Goal: Task Accomplishment & Management: Manage account settings

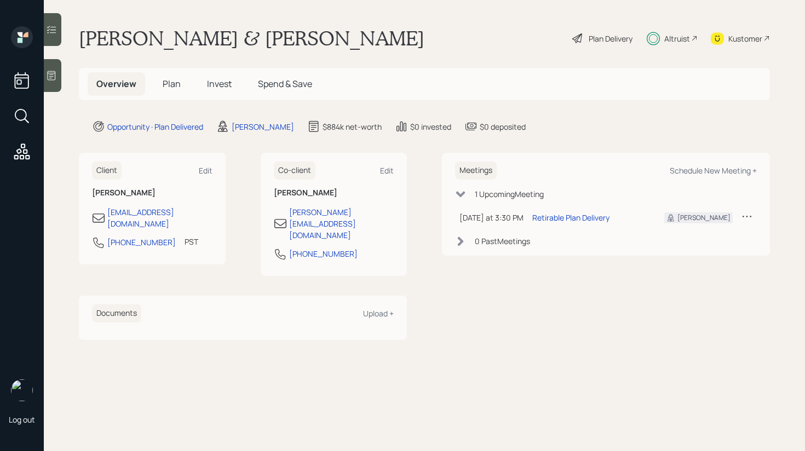
click at [211, 87] on span "Invest" at bounding box center [219, 84] width 25 height 12
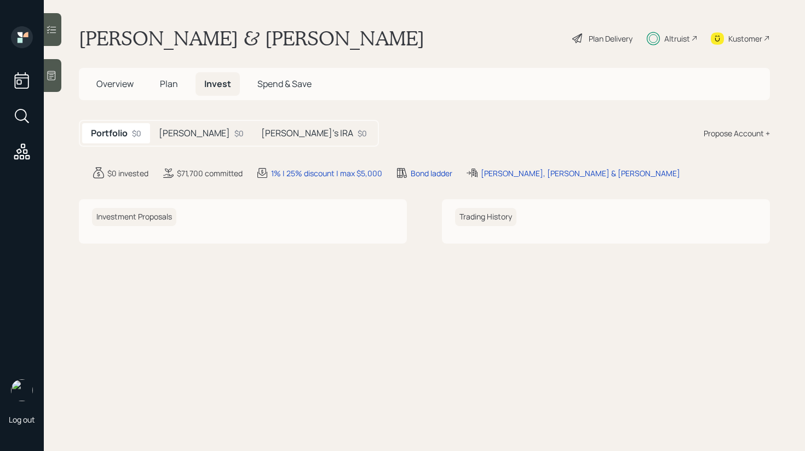
click at [179, 135] on h5 "[PERSON_NAME]" at bounding box center [194, 133] width 71 height 10
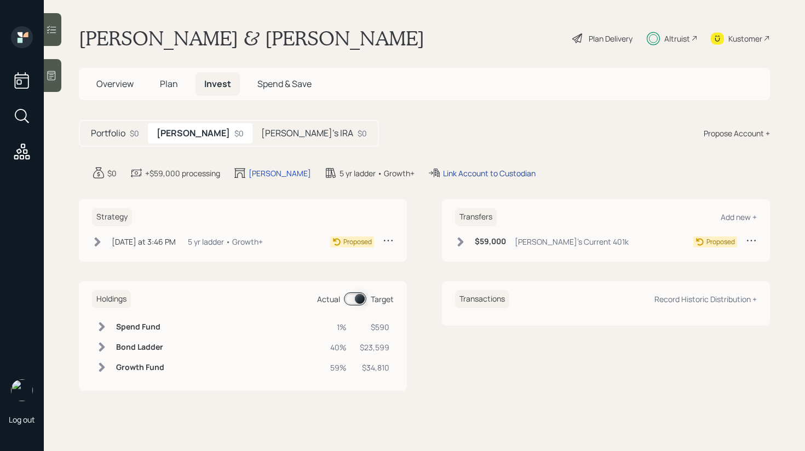
click at [452, 176] on div "Link Account to Custodian" at bounding box center [489, 174] width 93 height 12
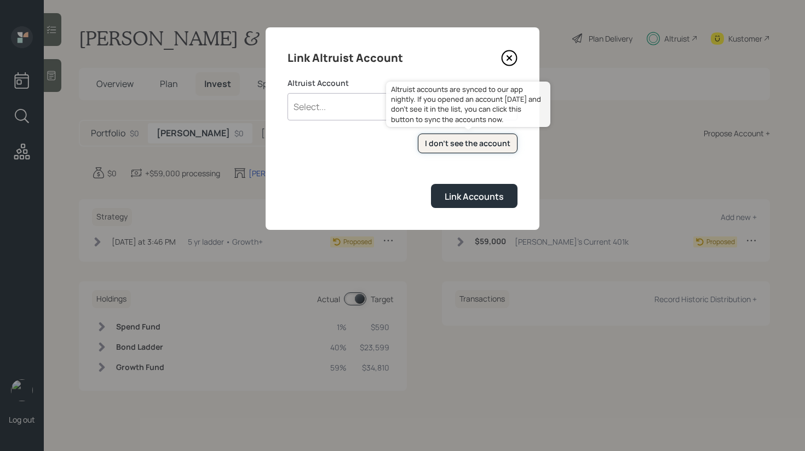
click at [455, 135] on button "I don't see the account" at bounding box center [468, 144] width 100 height 20
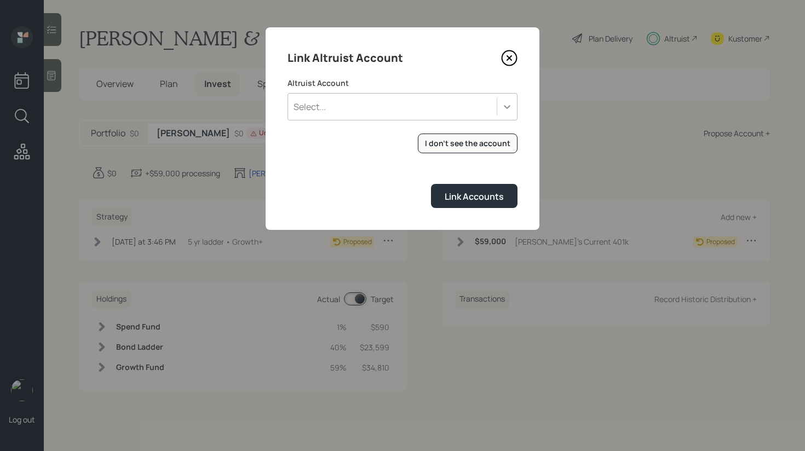
click at [502, 110] on icon at bounding box center [507, 106] width 11 height 11
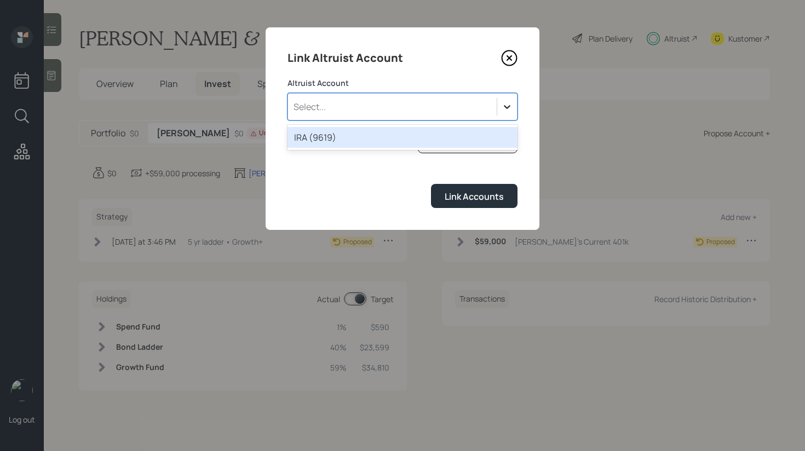
click at [502, 110] on icon at bounding box center [507, 106] width 11 height 11
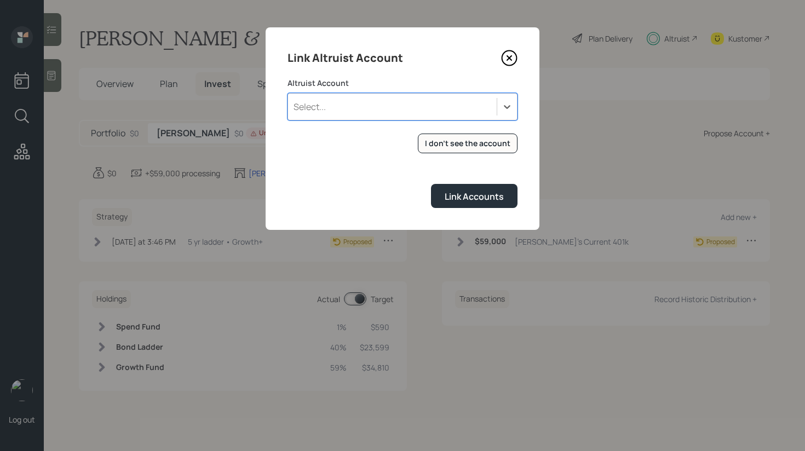
click at [416, 114] on div "Select..." at bounding box center [392, 107] width 209 height 19
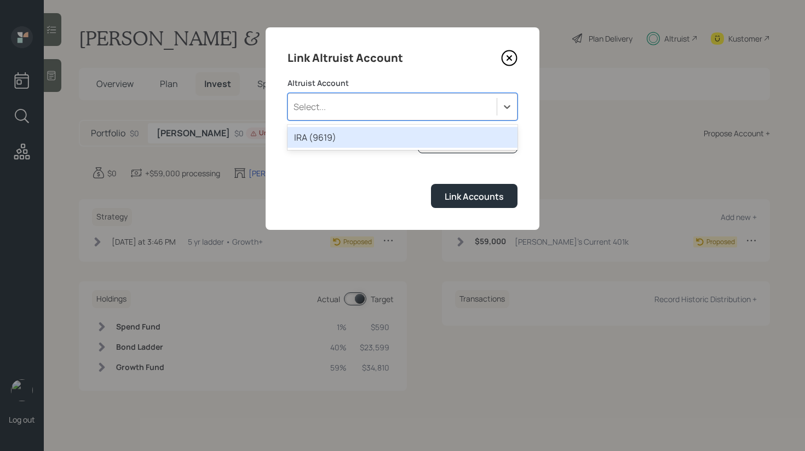
click at [398, 108] on div "Select..." at bounding box center [392, 107] width 209 height 19
click at [395, 113] on div "Select..." at bounding box center [392, 107] width 209 height 19
click at [374, 140] on div "IRA (9619)" at bounding box center [403, 137] width 230 height 21
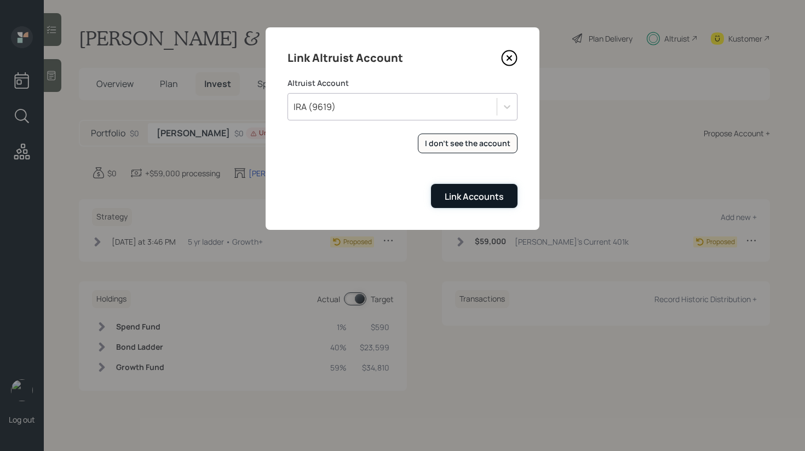
click at [494, 197] on div "Link Accounts" at bounding box center [474, 197] width 59 height 12
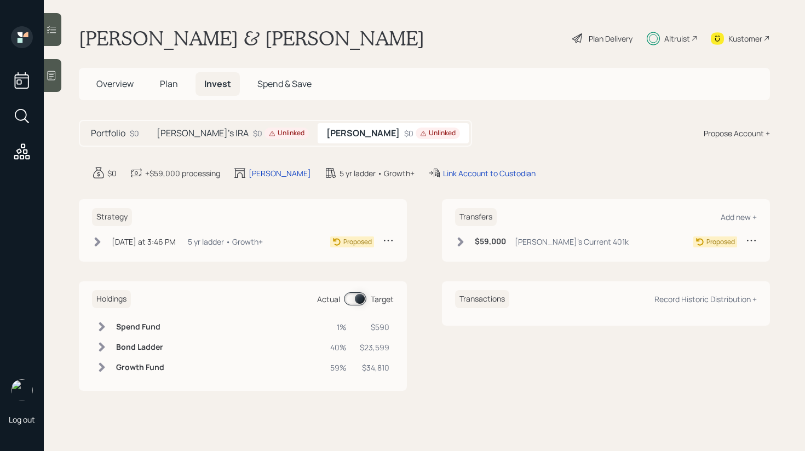
click at [343, 139] on h5 "[PERSON_NAME]" at bounding box center [363, 133] width 73 height 10
click at [269, 137] on div "Unlinked" at bounding box center [287, 133] width 36 height 9
click at [333, 138] on h5 "[PERSON_NAME]" at bounding box center [366, 133] width 71 height 10
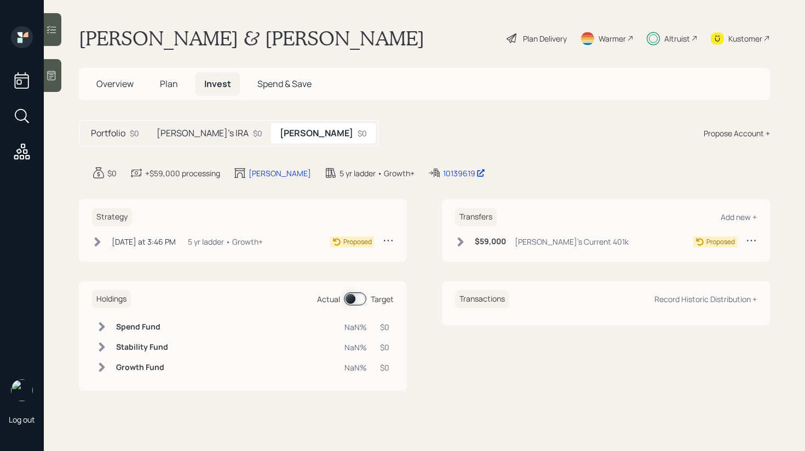
click at [205, 129] on h5 "[PERSON_NAME]'s IRA" at bounding box center [203, 133] width 92 height 10
click at [284, 134] on h5 "[PERSON_NAME]" at bounding box center [319, 133] width 71 height 10
click at [457, 250] on div "$59,000 Michael's Current 401k Proposed" at bounding box center [606, 244] width 302 height 18
click at [466, 241] on icon at bounding box center [460, 242] width 11 height 11
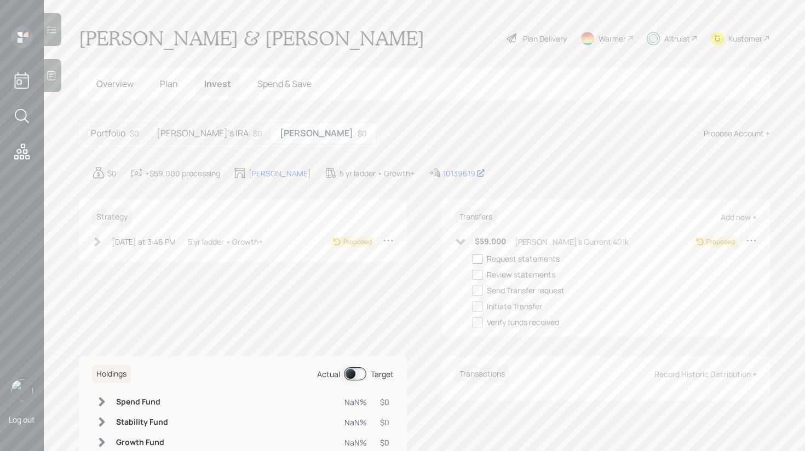
click at [477, 256] on div at bounding box center [478, 259] width 10 height 10
click at [473, 259] on input "checkbox" at bounding box center [472, 259] width 1 height 1
checkbox input "true"
click at [104, 240] on div "Today at 3:46 PM Thursday, September 18, 2025 3:46 PM EDT 5 yr ladder • Growth+" at bounding box center [177, 242] width 171 height 14
click at [118, 260] on div at bounding box center [115, 259] width 10 height 10
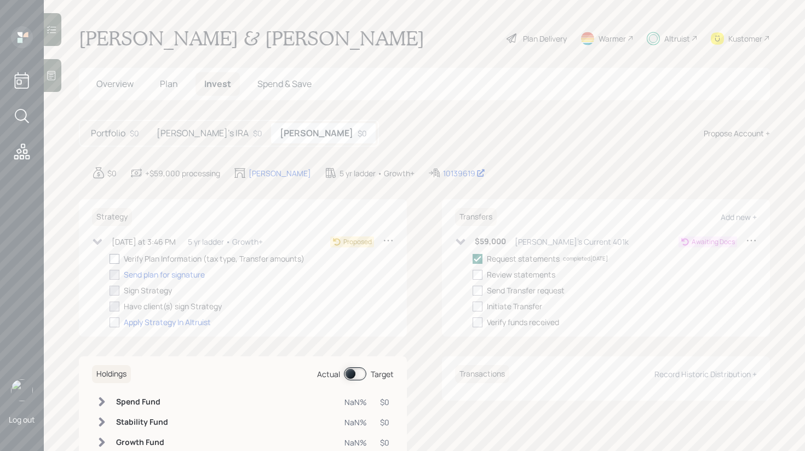
click at [110, 259] on input "checkbox" at bounding box center [109, 259] width 1 height 1
checkbox input "true"
click at [466, 154] on main "Michael & Suzanne Wegecsanyi Plan Delivery Warmer Altruist Kustomer Overview Pl…" at bounding box center [425, 225] width 762 height 451
click at [126, 136] on div "Portfolio $0" at bounding box center [115, 133] width 66 height 20
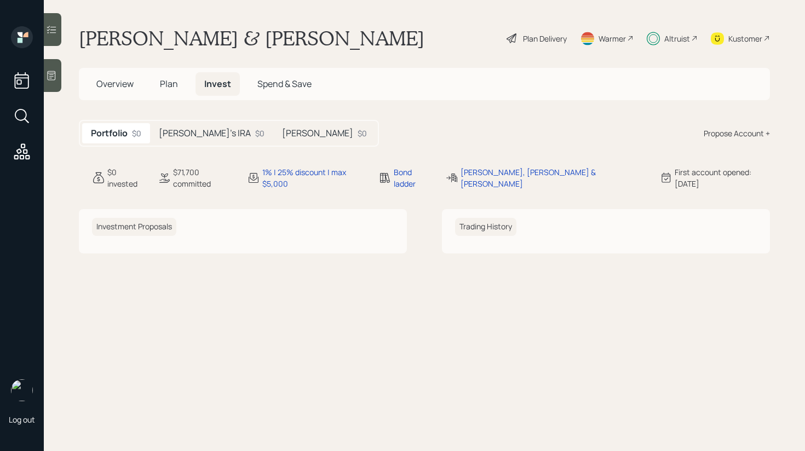
click at [209, 134] on h5 "[PERSON_NAME]'s IRA" at bounding box center [205, 133] width 92 height 10
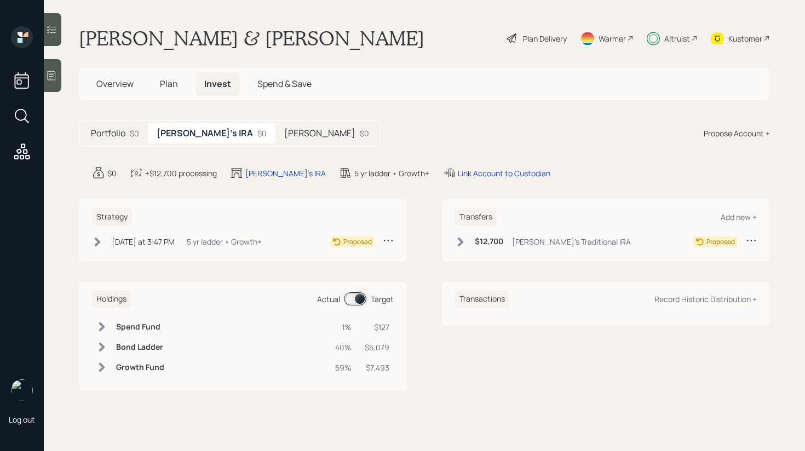
click at [284, 134] on h5 "[PERSON_NAME]" at bounding box center [319, 133] width 71 height 10
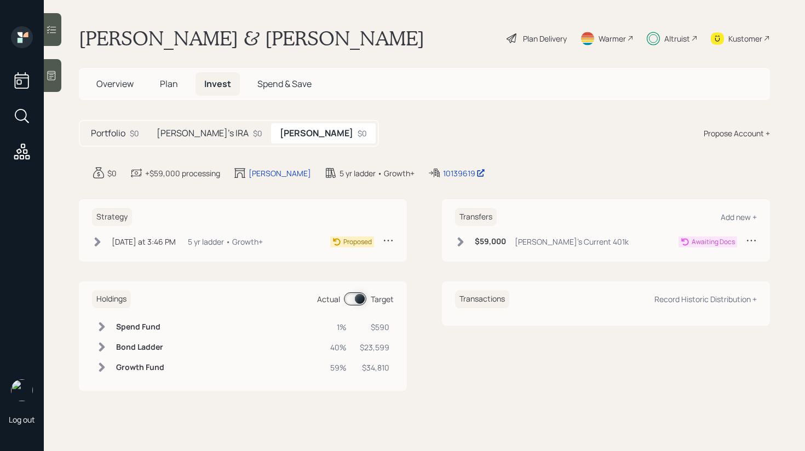
click at [134, 133] on div "$0" at bounding box center [134, 134] width 9 height 12
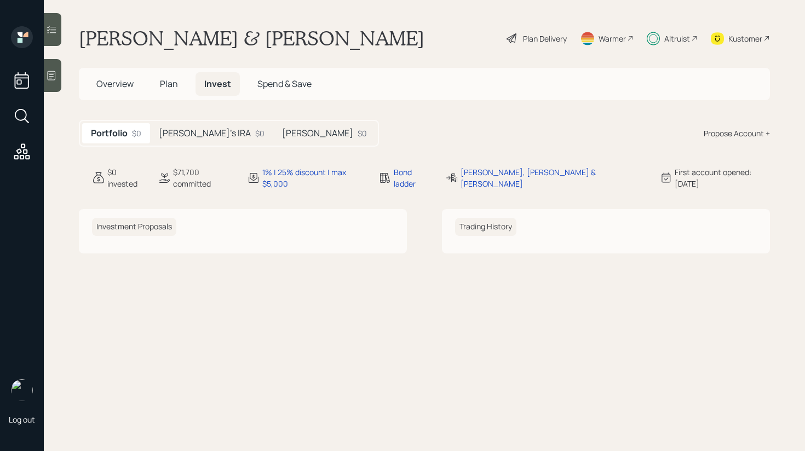
click at [350, 124] on div "Portfolio $0 Suzanne's IRA $0 Michael's IRA $0 Propose Account +" at bounding box center [424, 133] width 691 height 27
